Goal: Transaction & Acquisition: Subscribe to service/newsletter

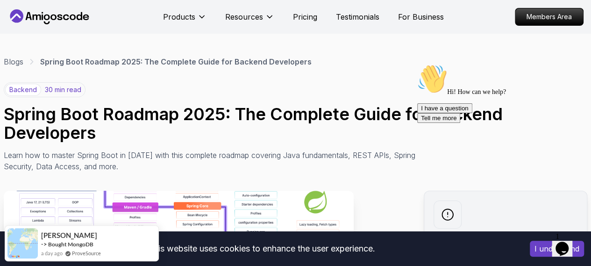
click at [417, 64] on icon "Chat attention grabber" at bounding box center [417, 64] width 0 height 0
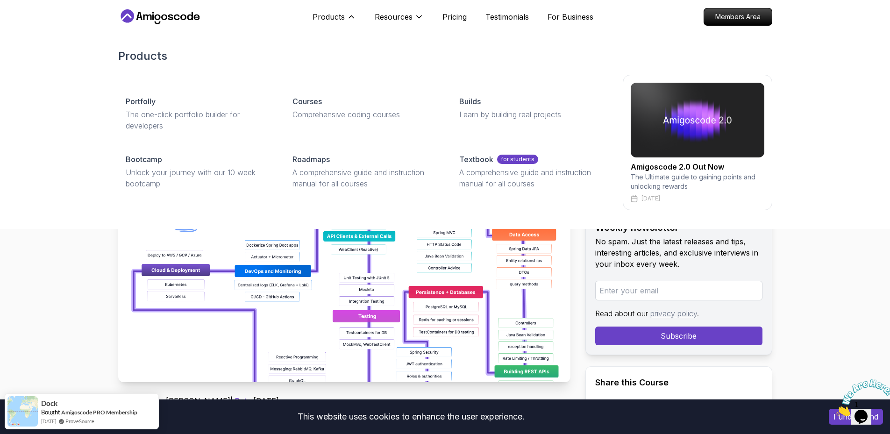
drag, startPoint x: 47, startPoint y: 305, endPoint x: 163, endPoint y: 293, distance: 117.0
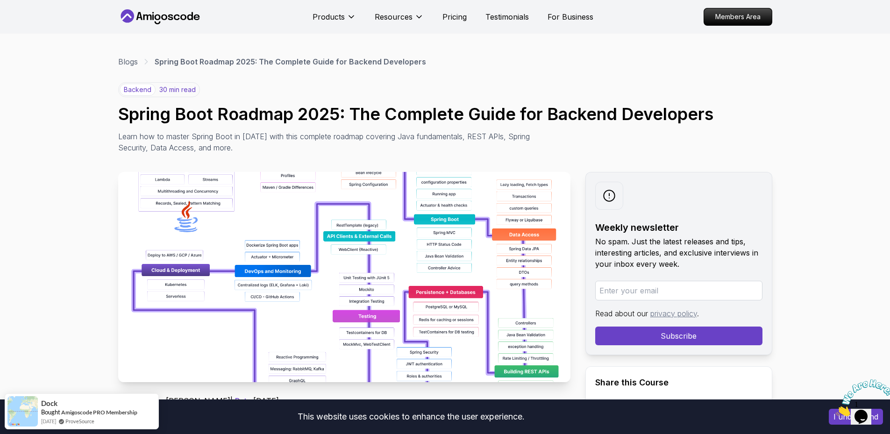
click at [294, 200] on img at bounding box center [344, 277] width 452 height 210
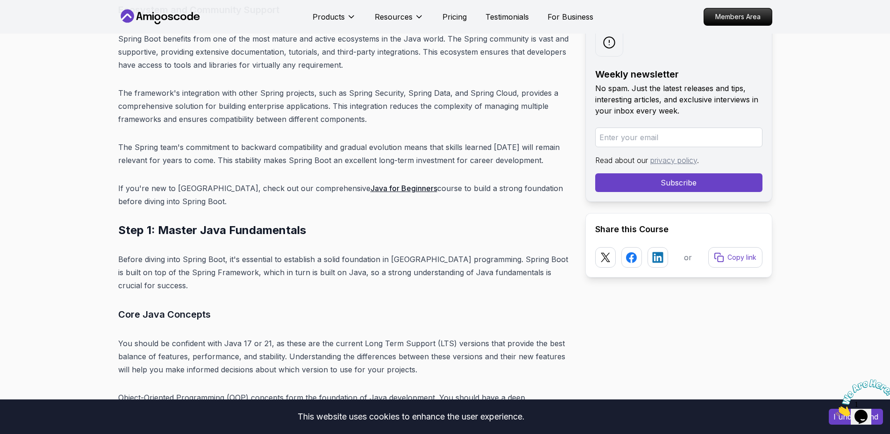
scroll to position [3036, 0]
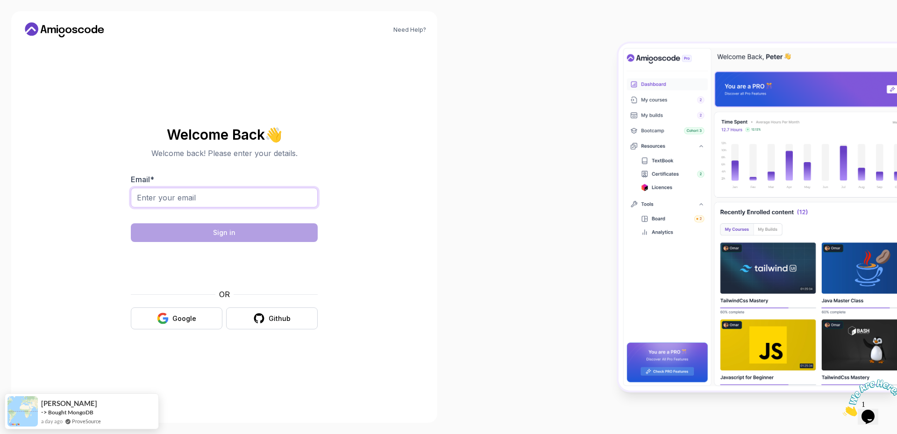
click at [238, 191] on input "Email *" at bounding box center [224, 198] width 187 height 20
type input "benhsine.ilham@gmail.com"
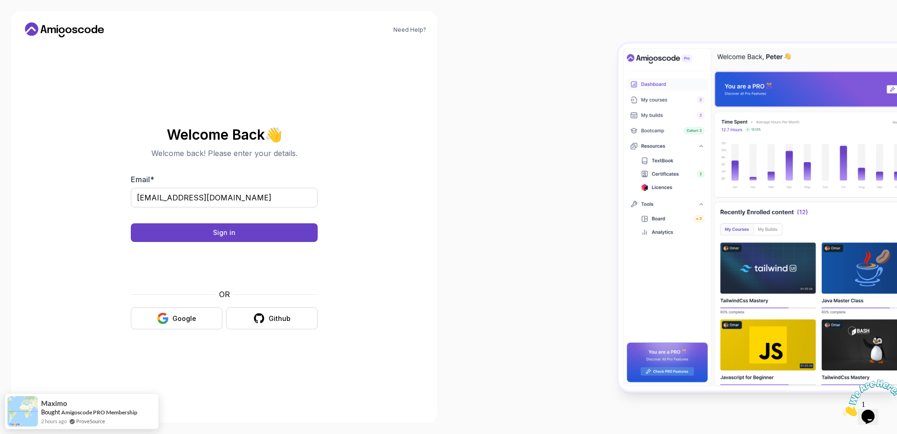
click at [581, 144] on body "Need Help? Welcome Back 👋 Welcome back! Please enter your details. Email * benh…" at bounding box center [448, 217] width 897 height 434
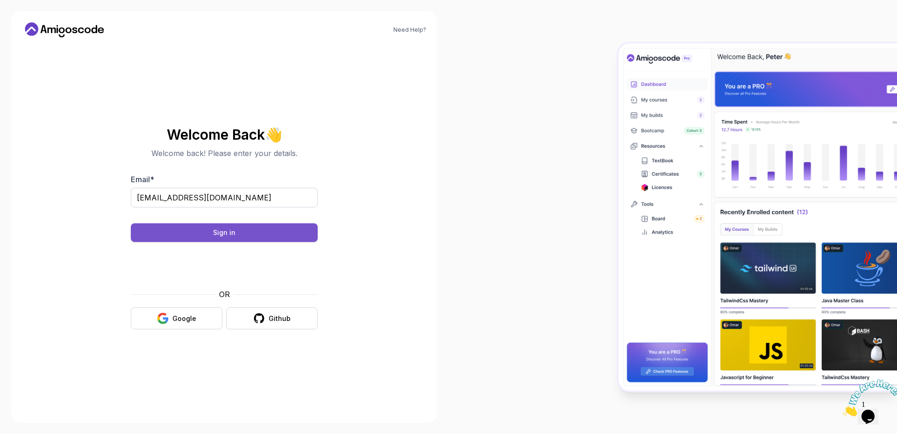
click at [199, 239] on button "Sign in" at bounding box center [224, 232] width 187 height 19
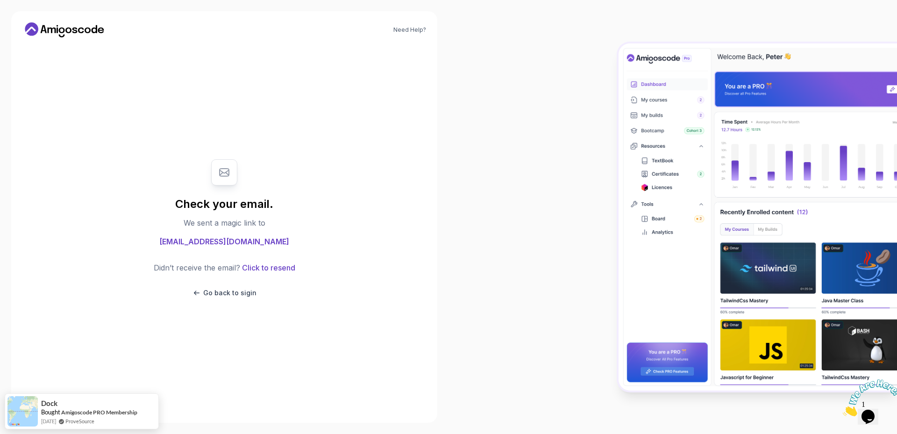
click at [213, 251] on div "Check your email. We sent a magic link to benhsine.ilham@gmail.com Didn’t recei…" at bounding box center [224, 228] width 187 height 157
